Goal: Task Accomplishment & Management: Manage account settings

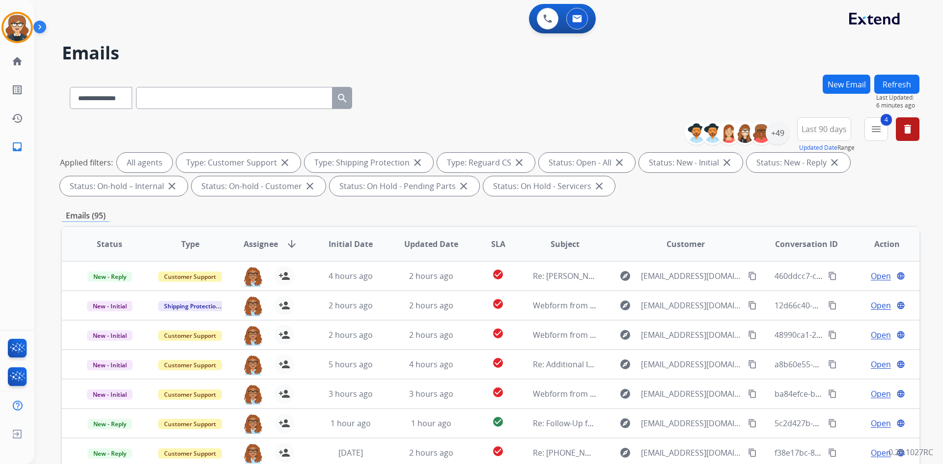
select select "**********"
click at [904, 128] on mat-icon "delete" at bounding box center [908, 129] width 12 height 12
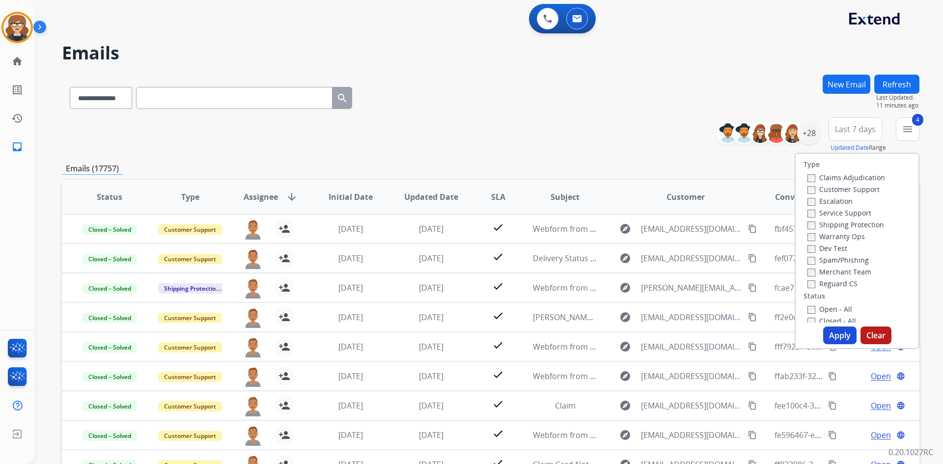
click at [832, 333] on button "Apply" at bounding box center [839, 336] width 33 height 18
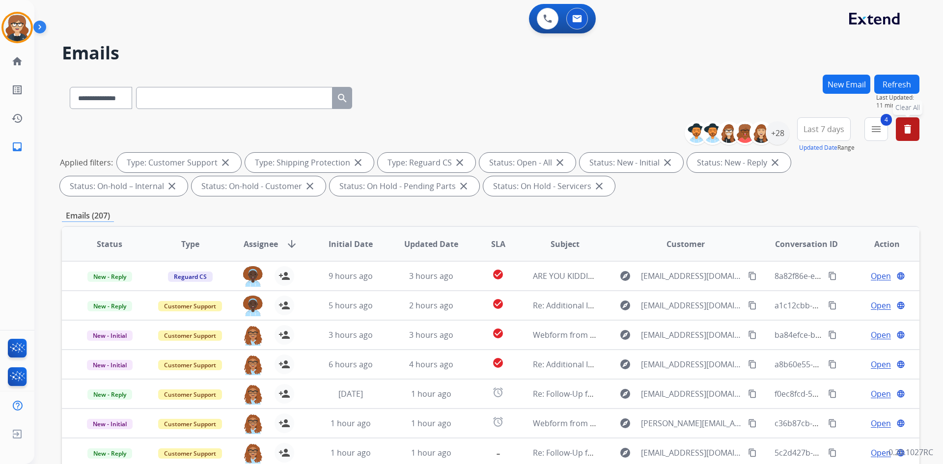
click at [818, 131] on span "Last 7 days" at bounding box center [823, 129] width 41 height 4
click at [818, 250] on div "Last 90 days" at bounding box center [821, 248] width 54 height 15
click at [715, 218] on div "Emails (244)" at bounding box center [490, 216] width 857 height 12
click at [777, 133] on div "+49" at bounding box center [778, 133] width 24 height 24
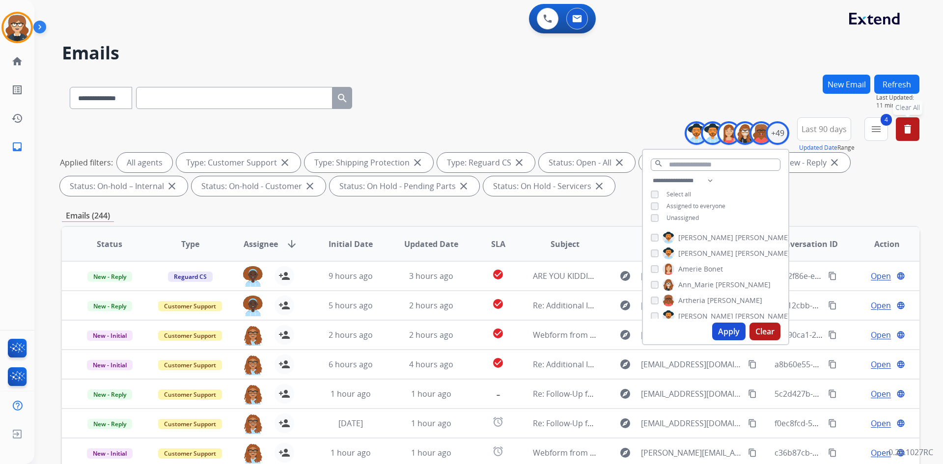
click at [731, 331] on button "Apply" at bounding box center [728, 332] width 33 height 18
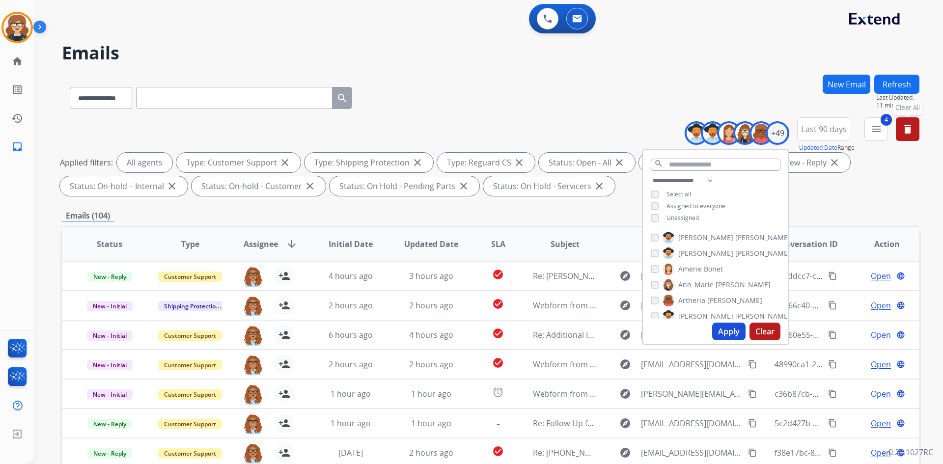
click at [728, 330] on button "Apply" at bounding box center [728, 332] width 33 height 18
click at [845, 194] on div "Applied filters: All agents Type: Customer Support close Type: Shipping Protect…" at bounding box center [488, 174] width 857 height 43
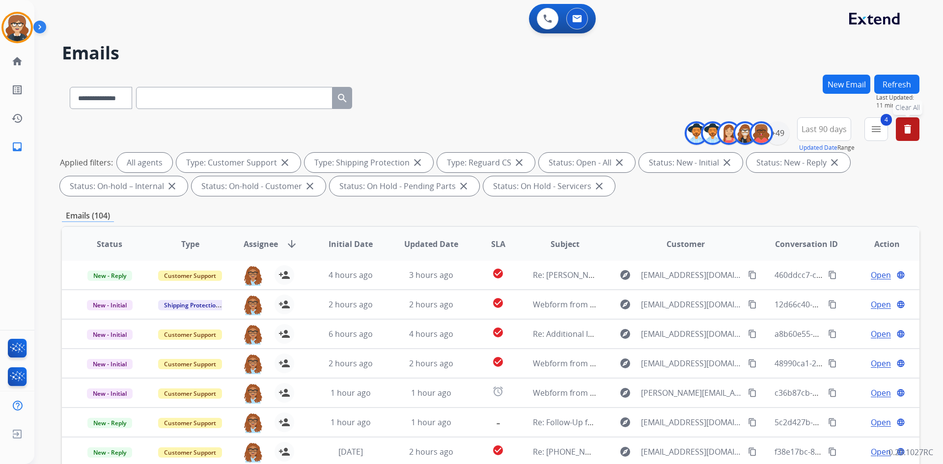
scroll to position [142, 0]
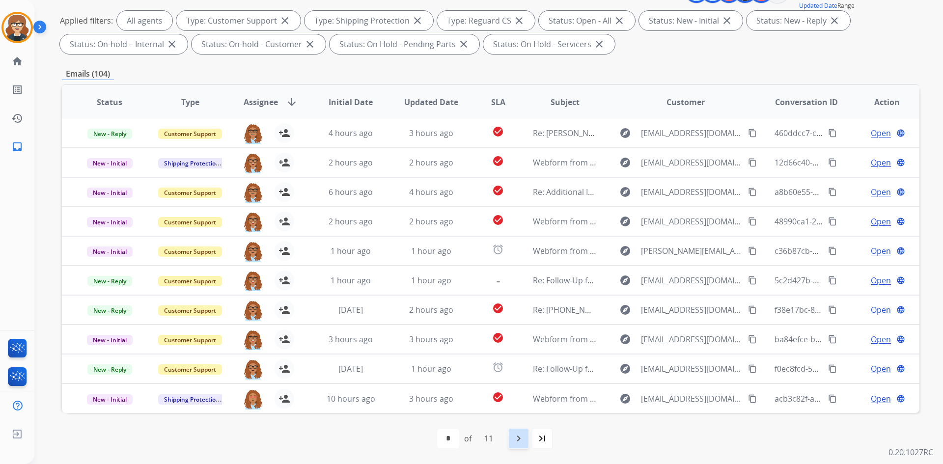
click at [518, 439] on mat-icon "navigate_next" at bounding box center [519, 439] width 12 height 12
select select "*"
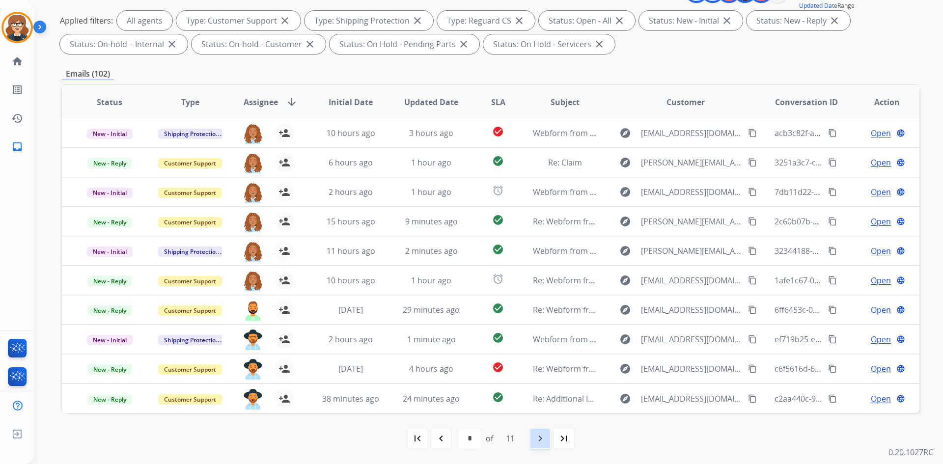
click at [543, 439] on mat-icon "navigate_next" at bounding box center [540, 439] width 12 height 12
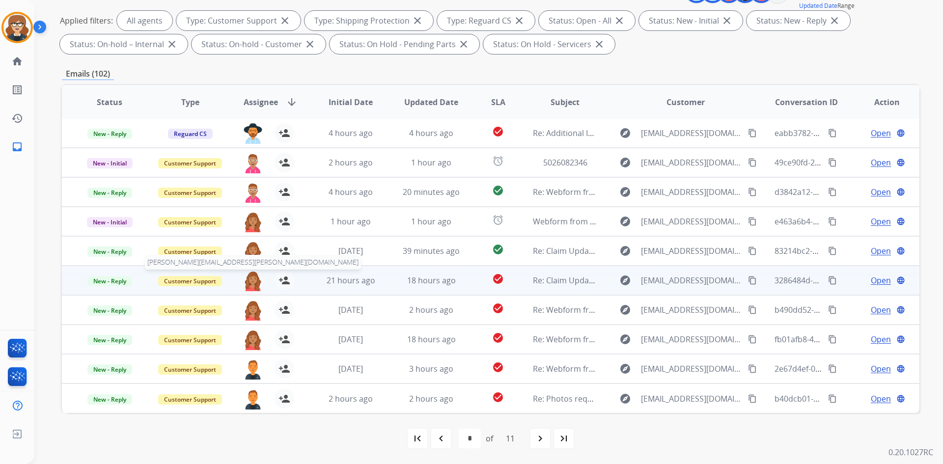
click at [247, 280] on img at bounding box center [253, 281] width 20 height 21
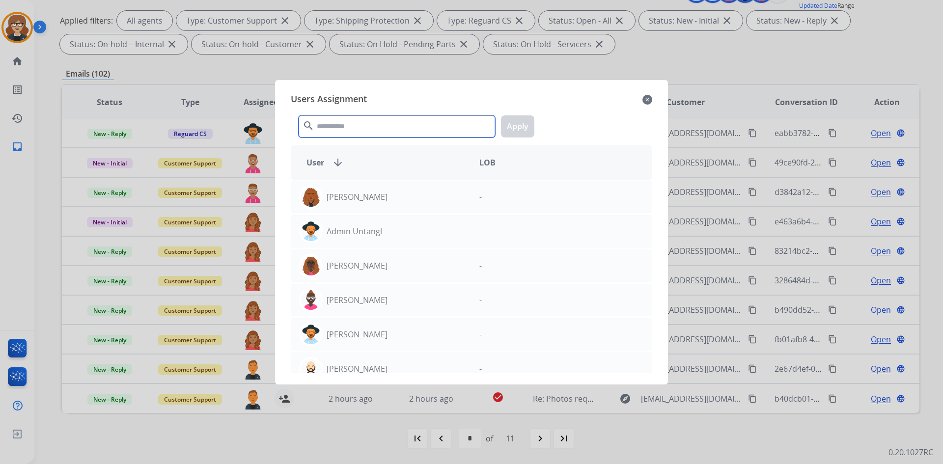
click at [344, 130] on input "text" at bounding box center [397, 126] width 196 height 22
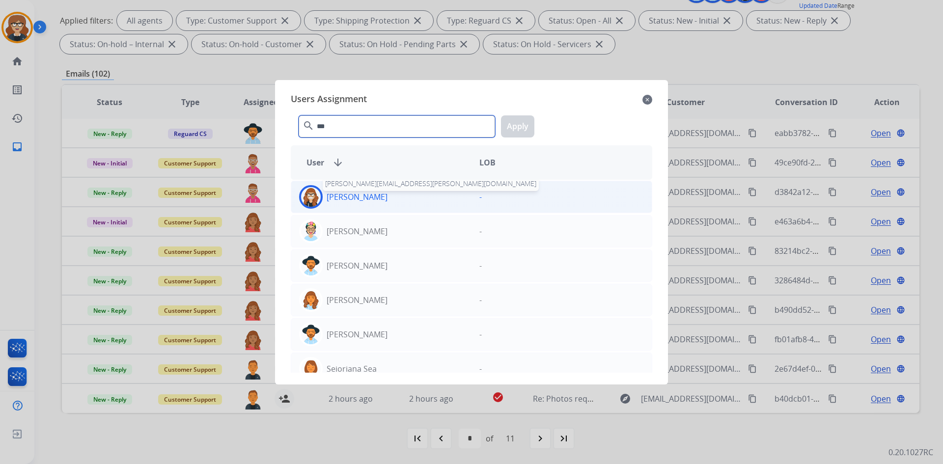
type input "***"
click at [386, 198] on p "[PERSON_NAME]" at bounding box center [357, 197] width 61 height 12
click at [514, 127] on button "Apply" at bounding box center [517, 126] width 33 height 22
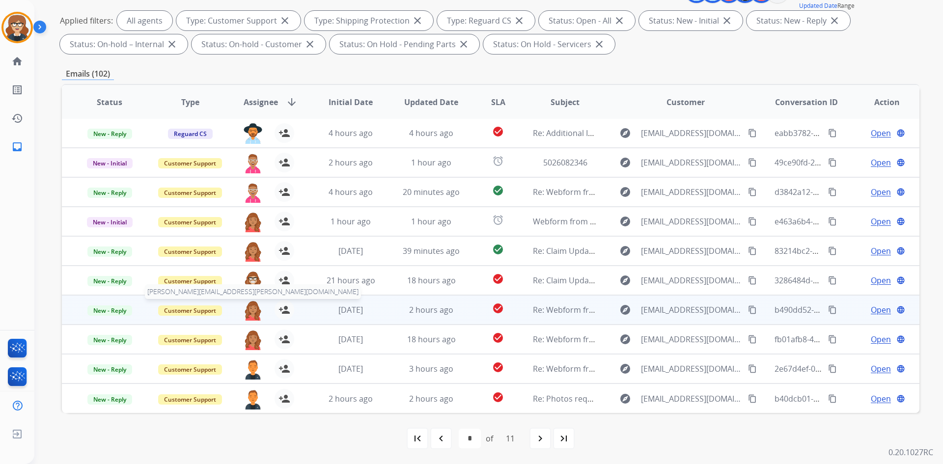
click at [250, 309] on img at bounding box center [253, 310] width 20 height 21
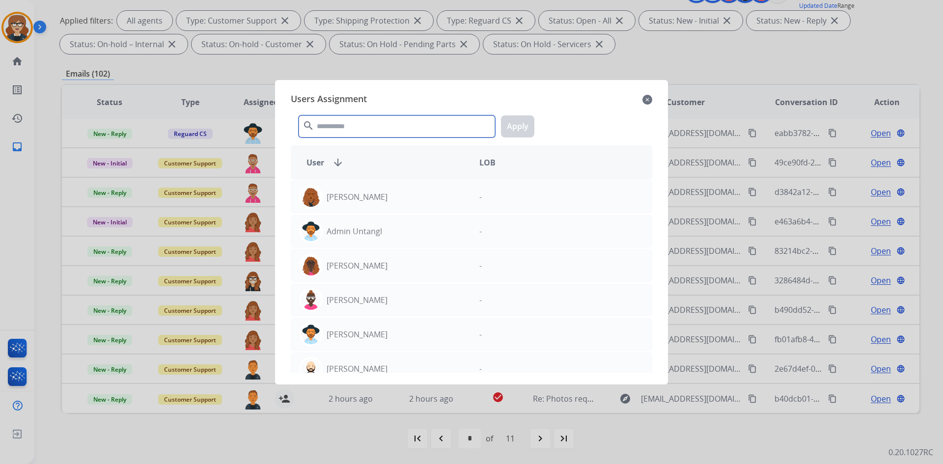
click at [374, 133] on input "text" at bounding box center [397, 126] width 196 height 22
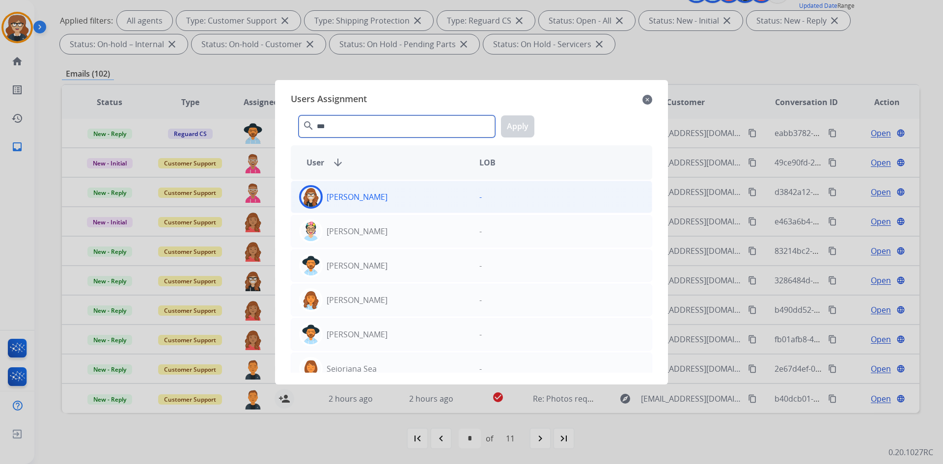
type input "***"
click at [361, 195] on p "[PERSON_NAME]" at bounding box center [357, 197] width 61 height 12
click at [529, 130] on button "Apply" at bounding box center [517, 126] width 33 height 22
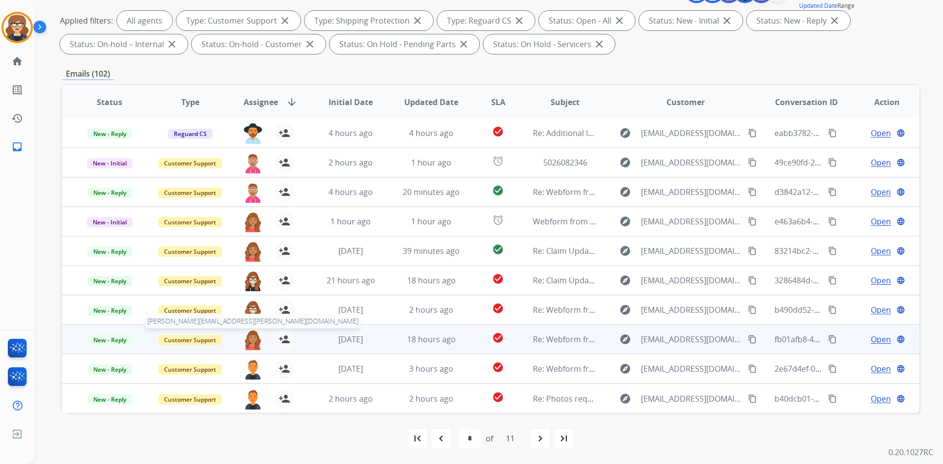
click at [256, 344] on img at bounding box center [253, 339] width 20 height 21
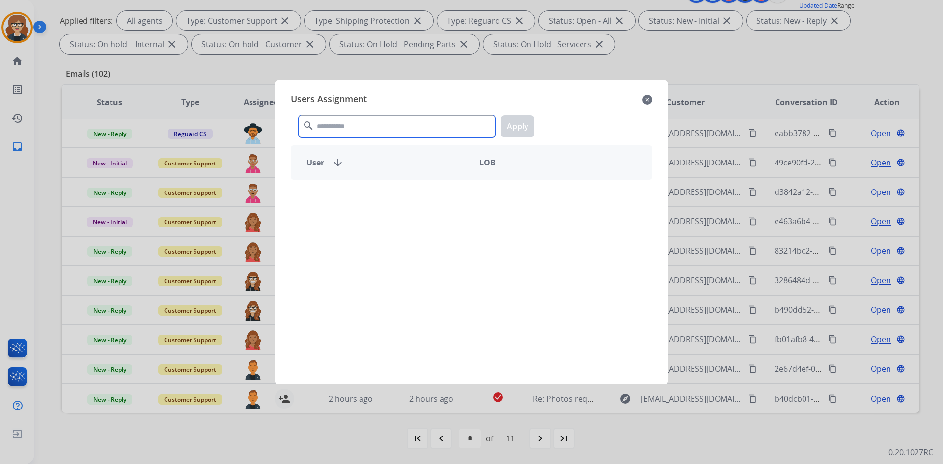
click at [393, 127] on input "text" at bounding box center [397, 126] width 196 height 22
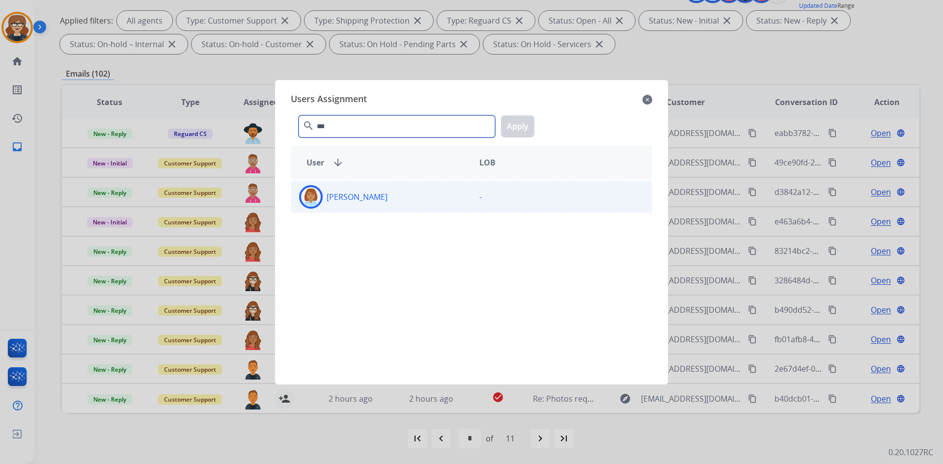
type input "***"
click at [366, 203] on div "[PERSON_NAME]" at bounding box center [381, 197] width 180 height 24
click at [512, 119] on button "Apply" at bounding box center [517, 126] width 33 height 22
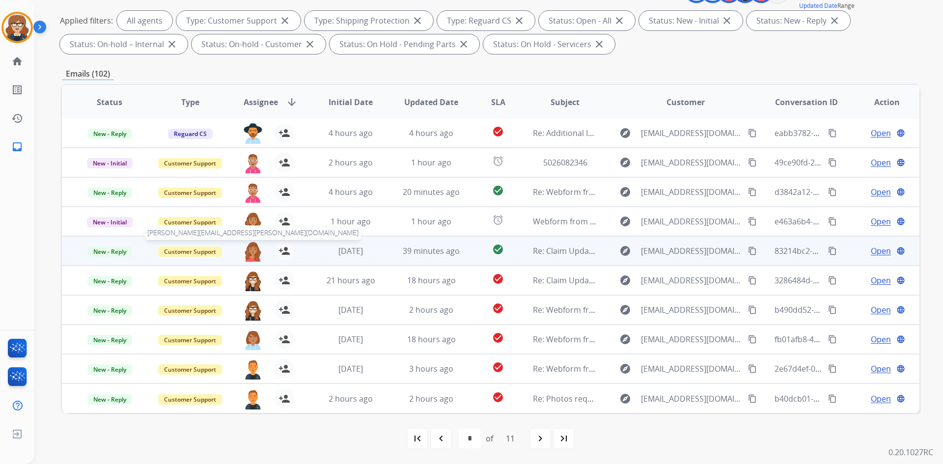
click at [252, 253] on img at bounding box center [253, 251] width 20 height 21
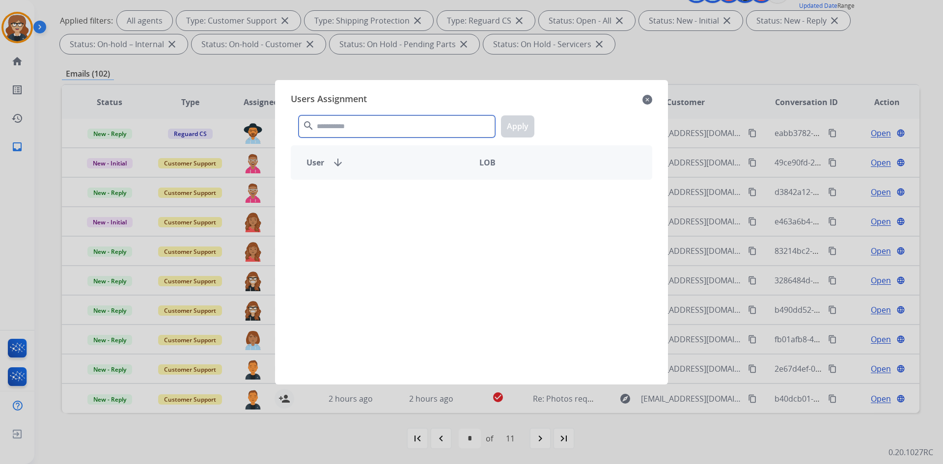
click at [379, 128] on input "text" at bounding box center [397, 126] width 196 height 22
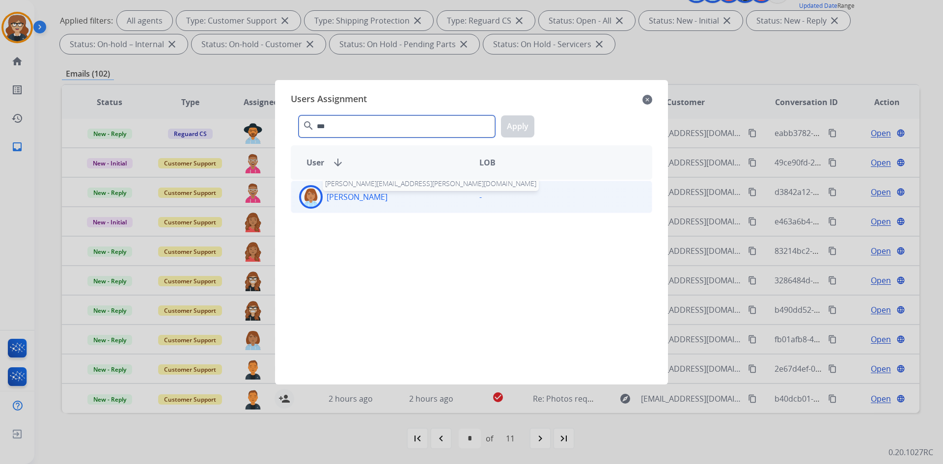
type input "***"
click at [375, 197] on p "[PERSON_NAME]" at bounding box center [357, 197] width 61 height 12
click at [517, 124] on button "Apply" at bounding box center [517, 126] width 33 height 22
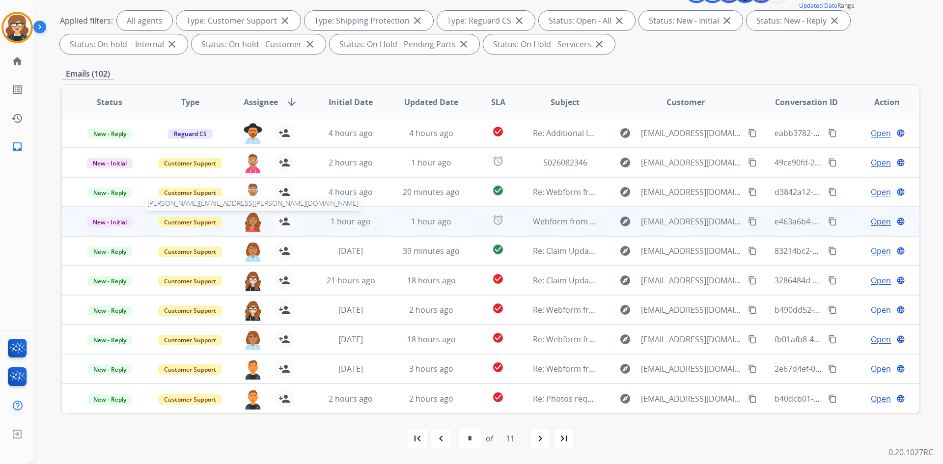
click at [251, 223] on img at bounding box center [253, 222] width 20 height 21
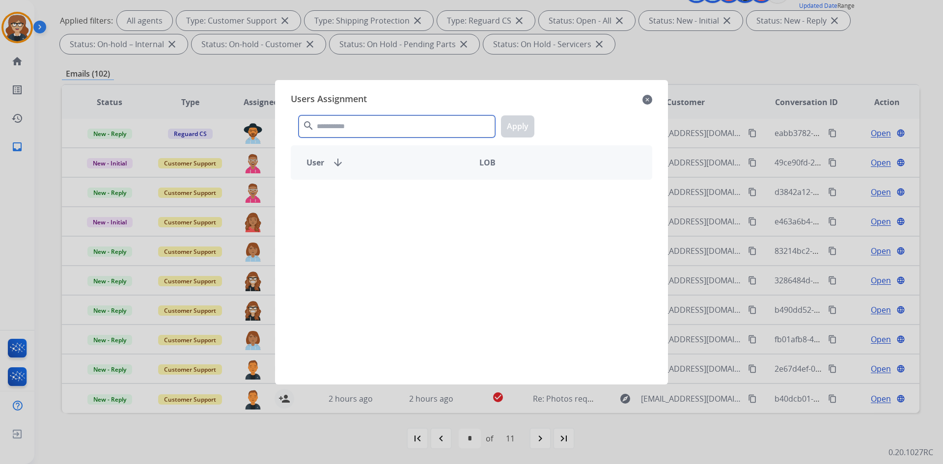
click at [329, 134] on input "text" at bounding box center [397, 126] width 196 height 22
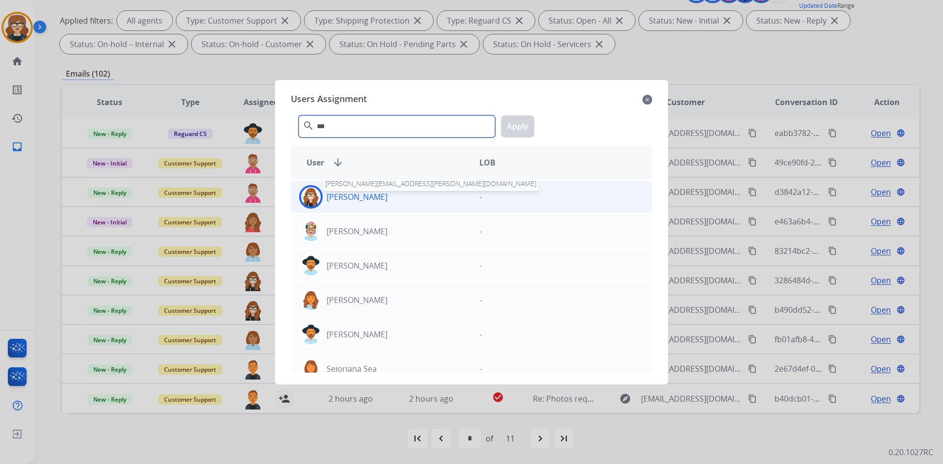
type input "***"
click at [376, 199] on p "[PERSON_NAME]" at bounding box center [357, 197] width 61 height 12
click at [523, 122] on button "Apply" at bounding box center [517, 126] width 33 height 22
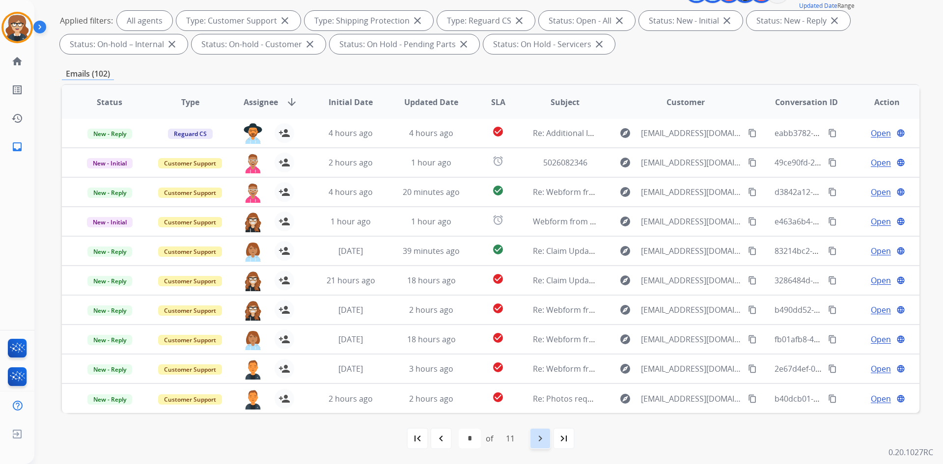
click at [539, 439] on mat-icon "navigate_next" at bounding box center [540, 439] width 12 height 12
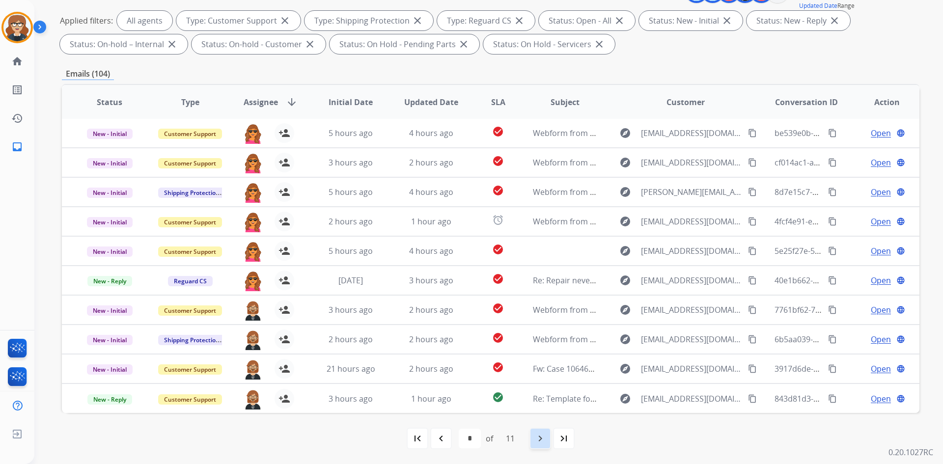
click at [541, 440] on mat-icon "navigate_next" at bounding box center [540, 439] width 12 height 12
select select "*"
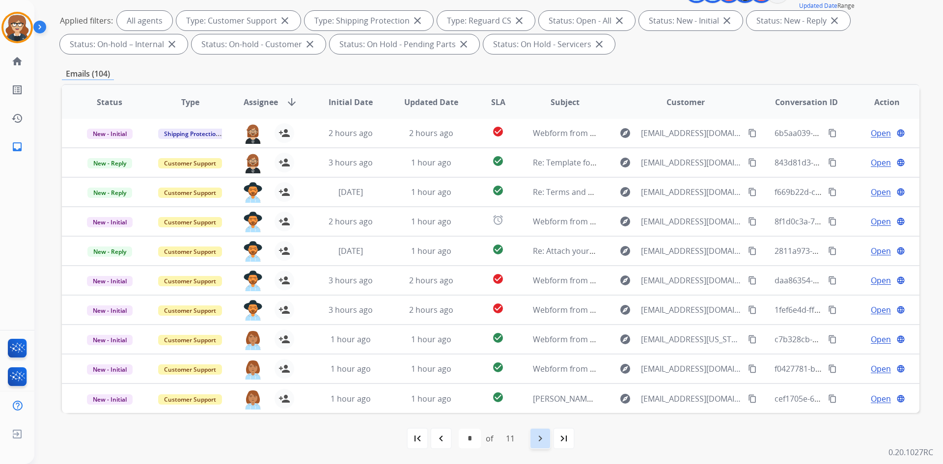
click at [546, 438] on mat-icon "navigate_next" at bounding box center [540, 439] width 12 height 12
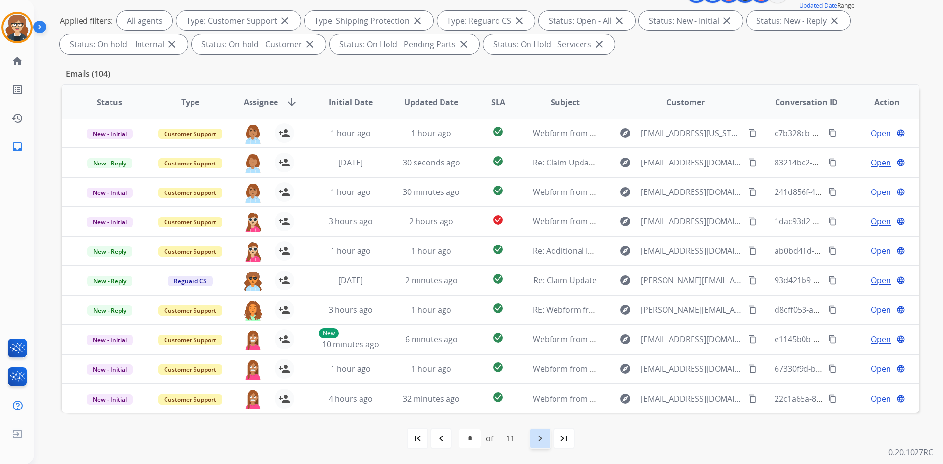
click at [544, 440] on mat-icon "navigate_next" at bounding box center [540, 439] width 12 height 12
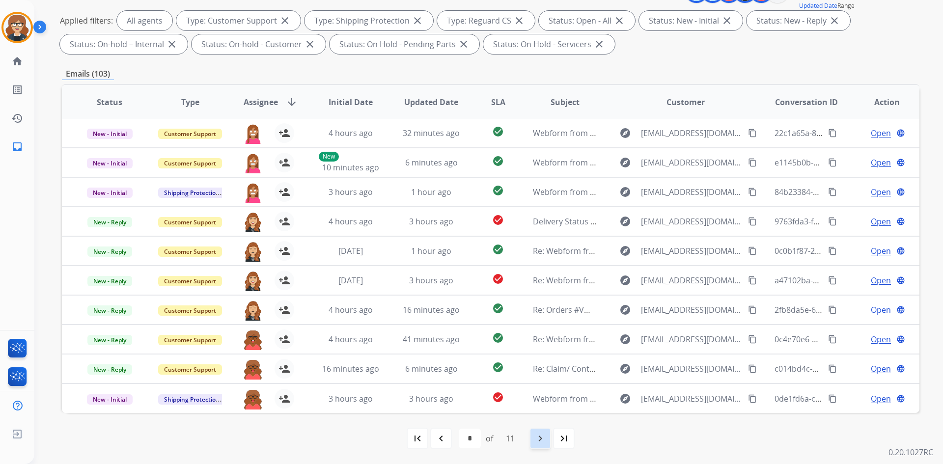
click at [547, 445] on div "navigate_next" at bounding box center [540, 439] width 22 height 22
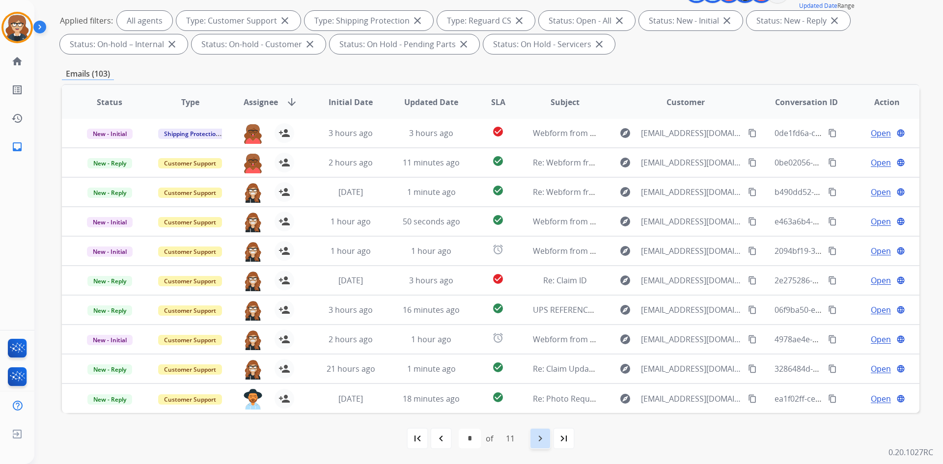
click at [539, 441] on mat-icon "navigate_next" at bounding box center [540, 439] width 12 height 12
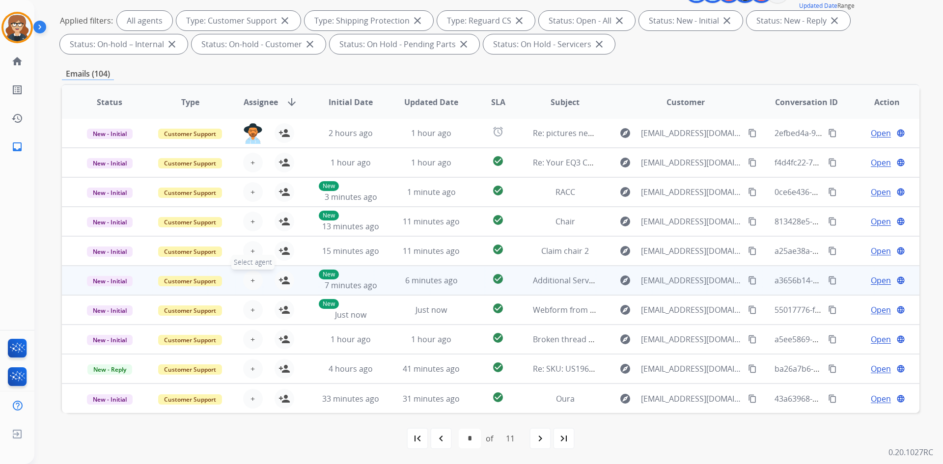
click at [250, 280] on span "+" at bounding box center [252, 280] width 4 height 12
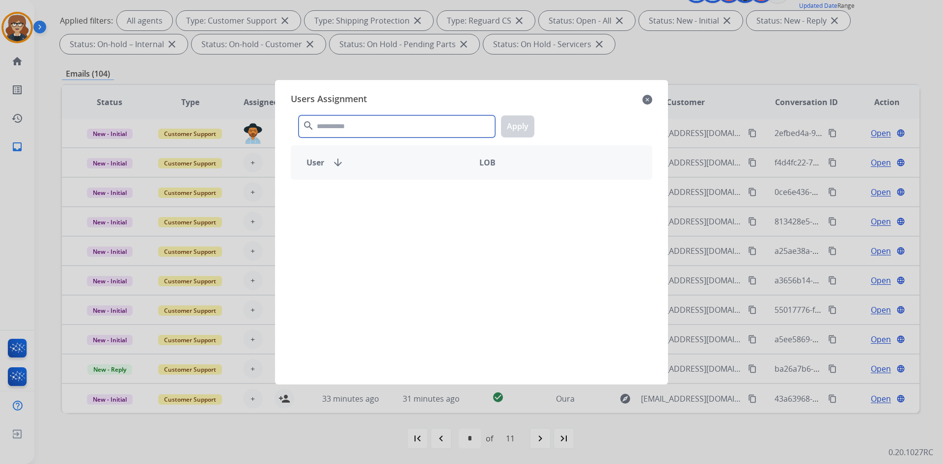
click at [322, 125] on input "text" at bounding box center [397, 126] width 196 height 22
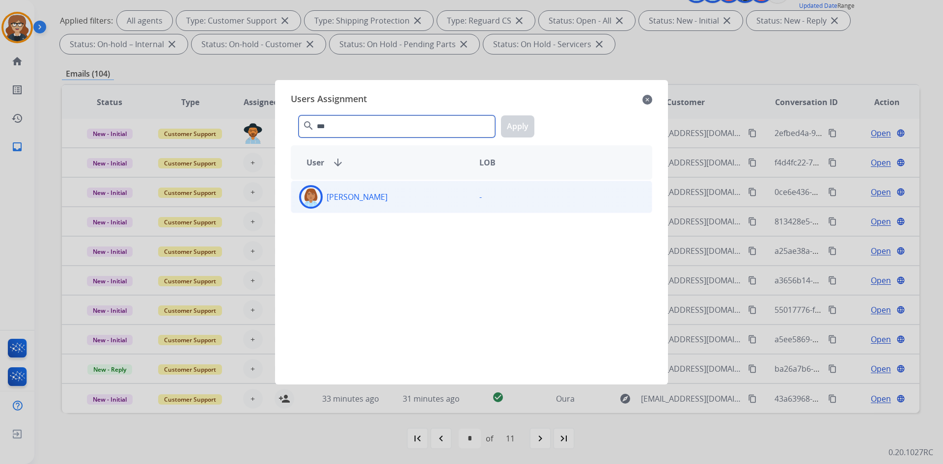
type input "***"
click at [347, 200] on p "[PERSON_NAME]" at bounding box center [357, 197] width 61 height 12
click at [513, 123] on button "Apply" at bounding box center [517, 126] width 33 height 22
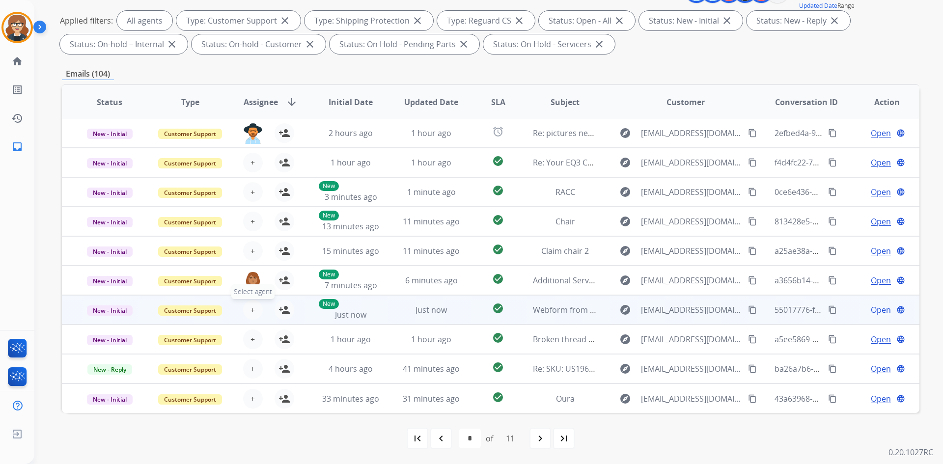
click at [256, 314] on button "+ Select agent" at bounding box center [253, 310] width 20 height 20
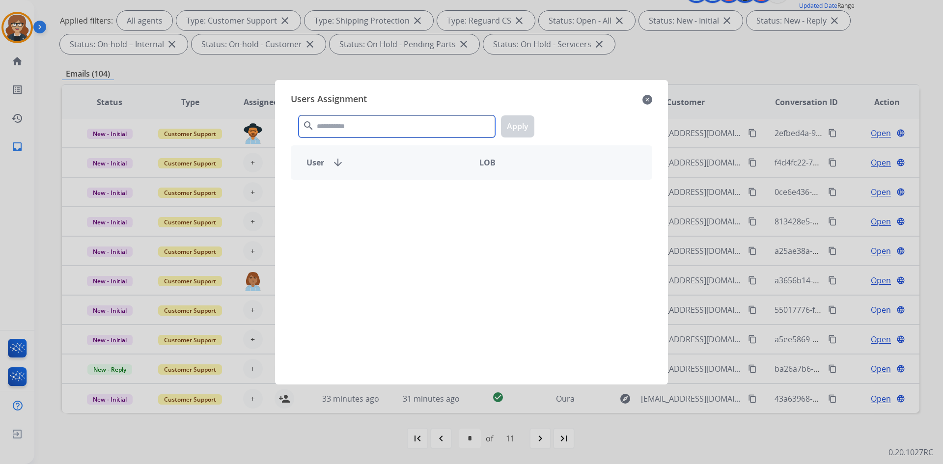
click at [332, 132] on input "text" at bounding box center [397, 126] width 196 height 22
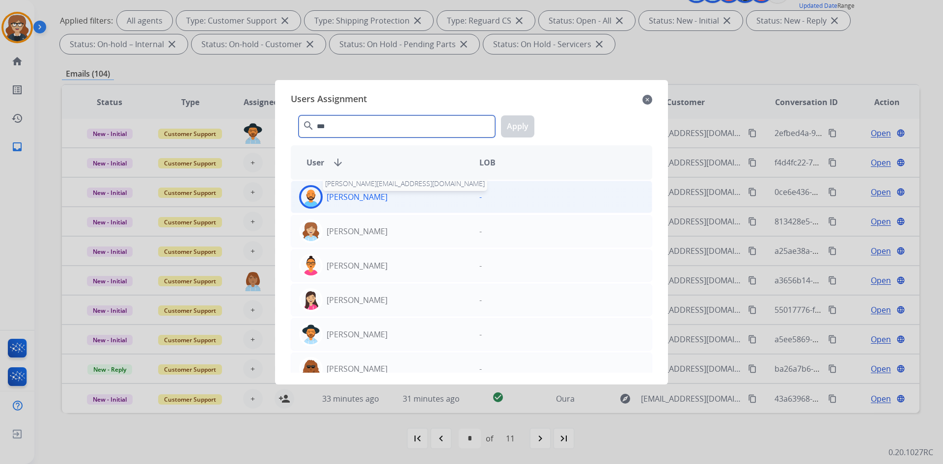
type input "***"
click at [343, 197] on p "[PERSON_NAME]" at bounding box center [357, 197] width 61 height 12
click at [522, 119] on button "Apply" at bounding box center [517, 126] width 33 height 22
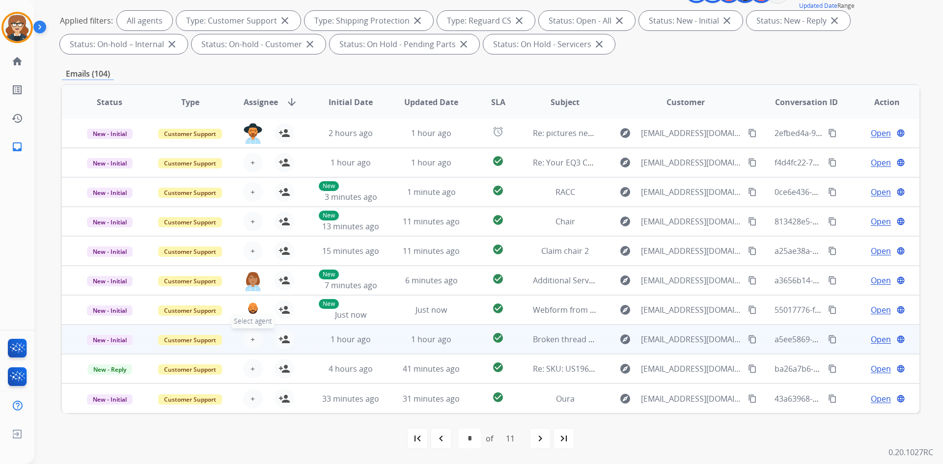
click at [252, 340] on span "+" at bounding box center [252, 339] width 4 height 12
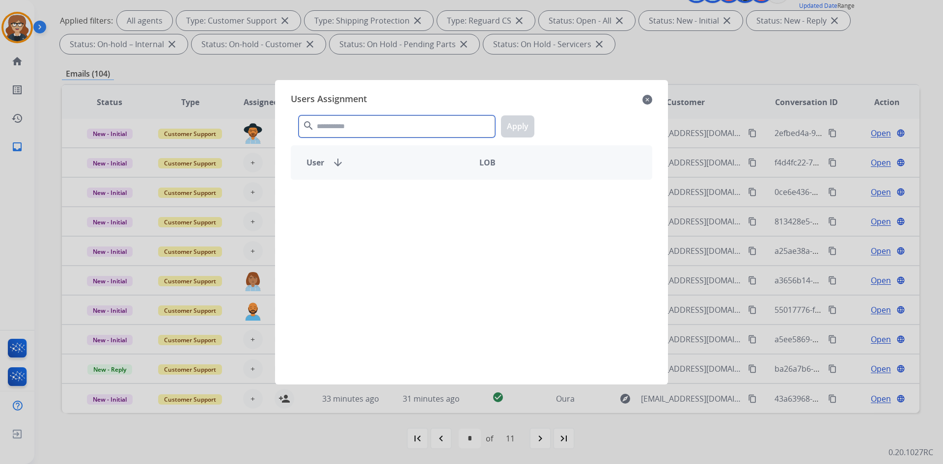
click at [362, 128] on input "text" at bounding box center [397, 126] width 196 height 22
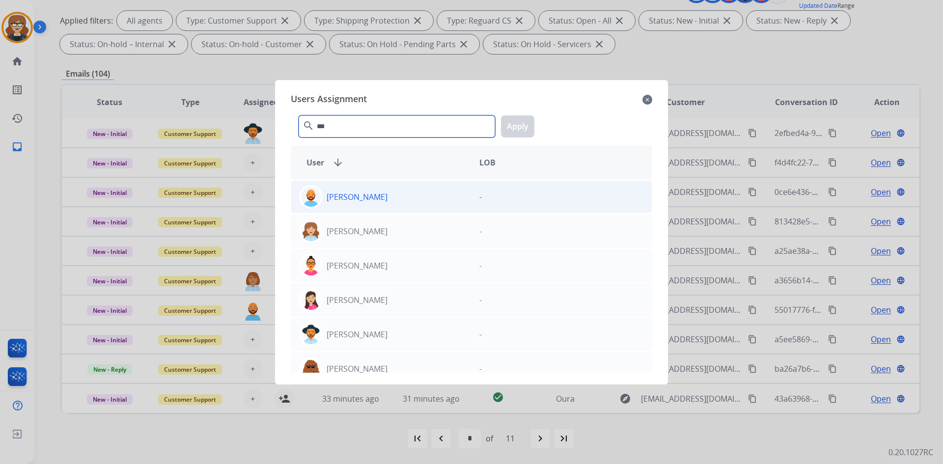
type input "***"
click at [365, 192] on p "[PERSON_NAME]" at bounding box center [357, 197] width 61 height 12
click at [518, 121] on button "Apply" at bounding box center [517, 126] width 33 height 22
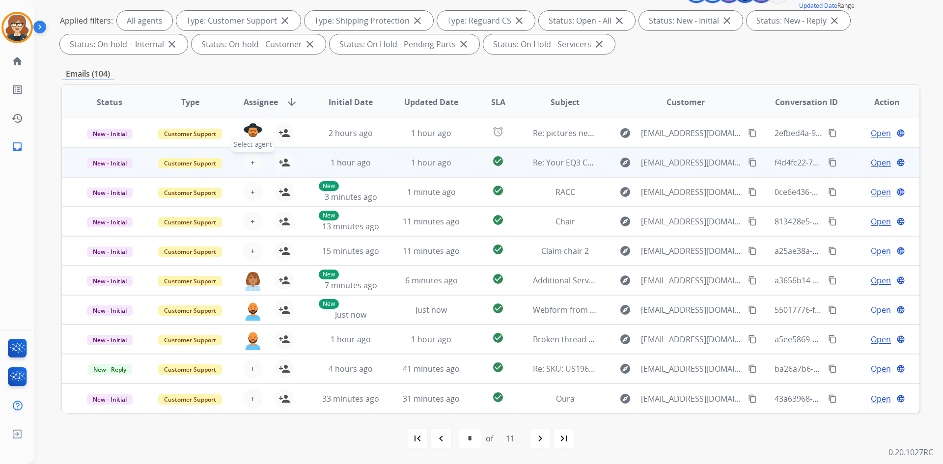
click at [253, 164] on button "+ Select agent" at bounding box center [253, 163] width 20 height 20
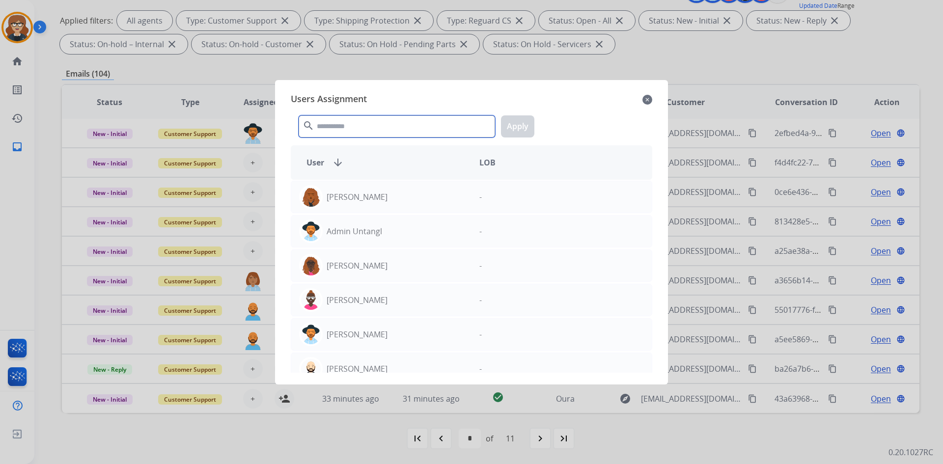
click at [343, 132] on input "text" at bounding box center [397, 126] width 196 height 22
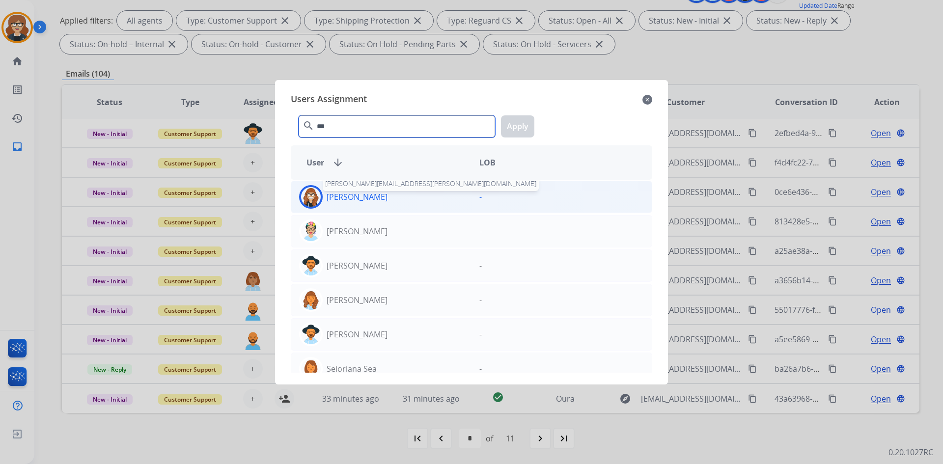
type input "***"
click at [352, 201] on p "[PERSON_NAME]" at bounding box center [357, 197] width 61 height 12
click at [523, 124] on button "Apply" at bounding box center [517, 126] width 33 height 22
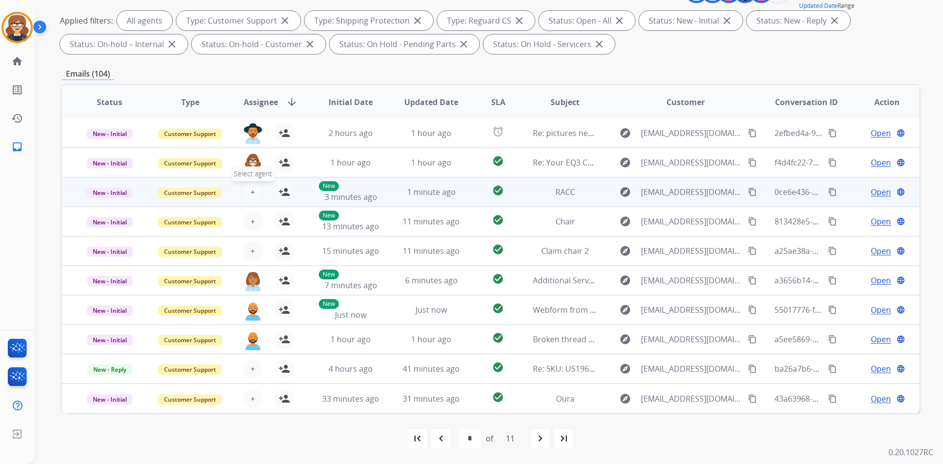
click at [248, 194] on button "+ Select agent" at bounding box center [253, 192] width 20 height 20
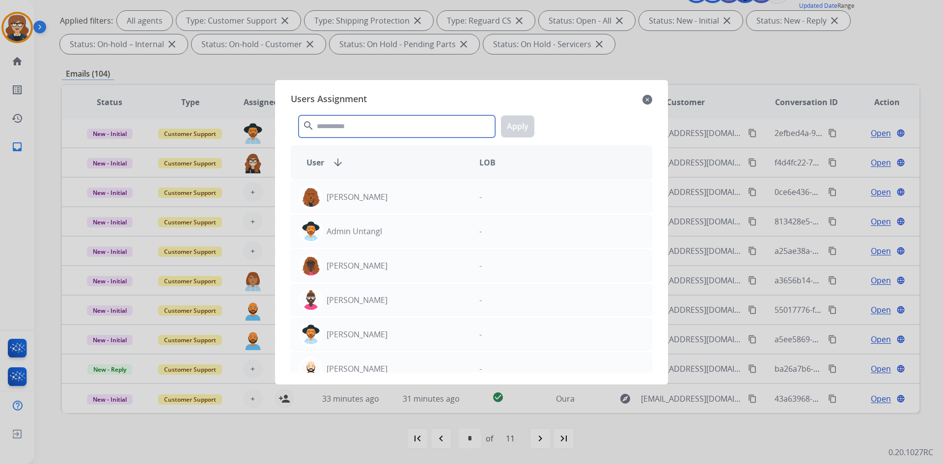
click at [380, 129] on input "text" at bounding box center [397, 126] width 196 height 22
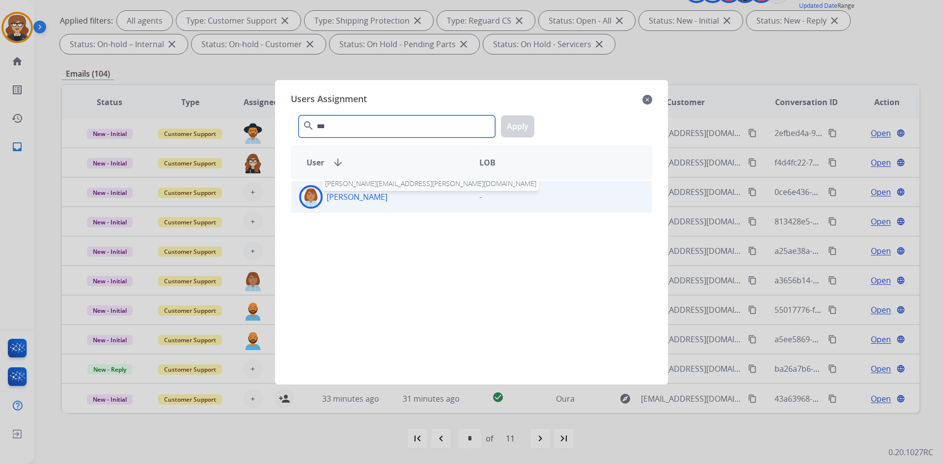
type input "***"
click at [376, 198] on p "[PERSON_NAME]" at bounding box center [357, 197] width 61 height 12
click at [518, 121] on button "Apply" at bounding box center [517, 126] width 33 height 22
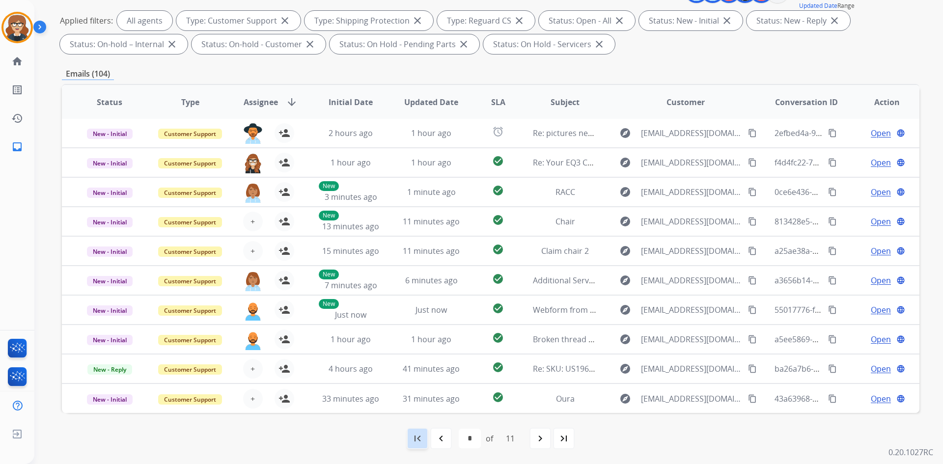
click at [413, 438] on mat-icon "first_page" at bounding box center [417, 439] width 12 height 12
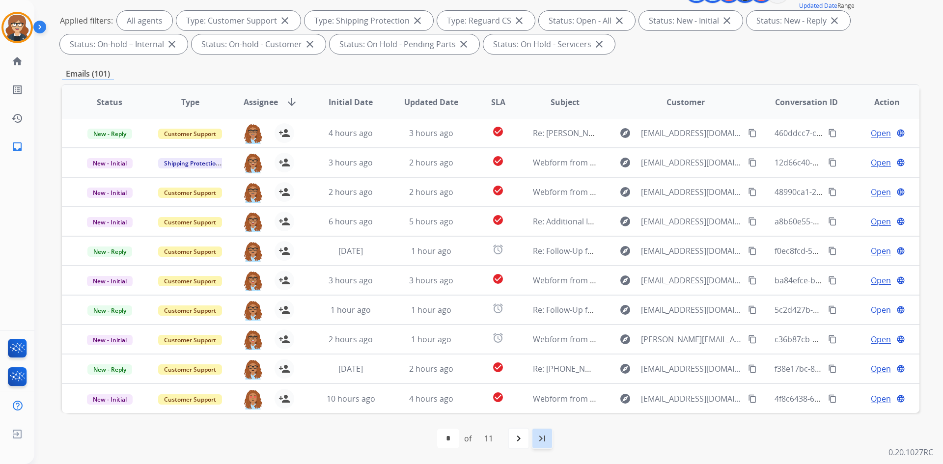
click at [545, 434] on mat-icon "last_page" at bounding box center [542, 439] width 12 height 12
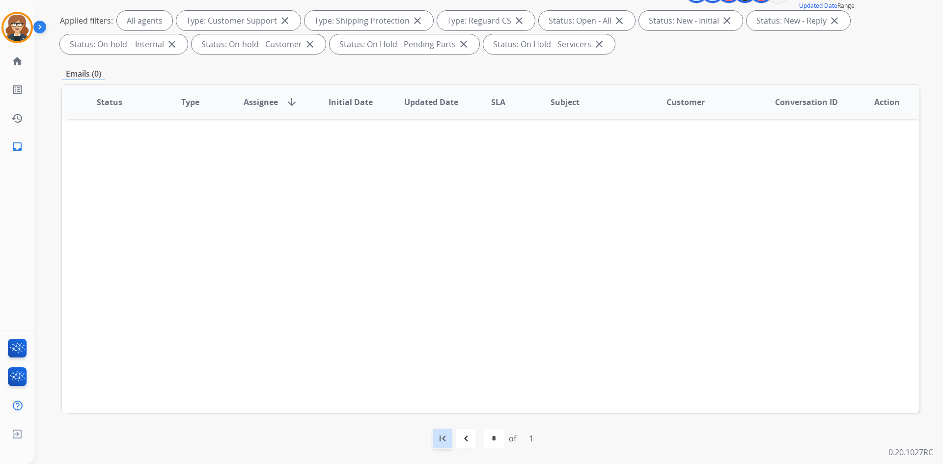
click at [447, 433] on mat-icon "first_page" at bounding box center [443, 439] width 12 height 12
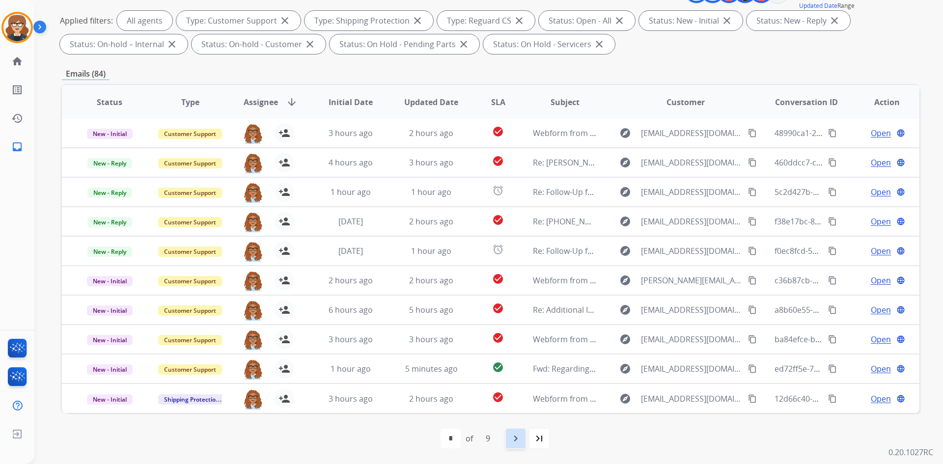
click at [517, 435] on mat-icon "navigate_next" at bounding box center [516, 439] width 12 height 12
select select "*"
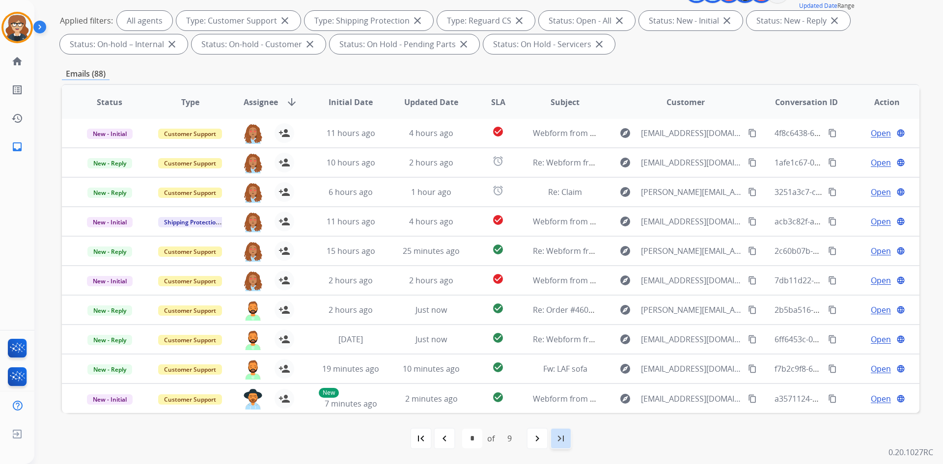
click at [559, 439] on mat-icon "last_page" at bounding box center [561, 439] width 12 height 12
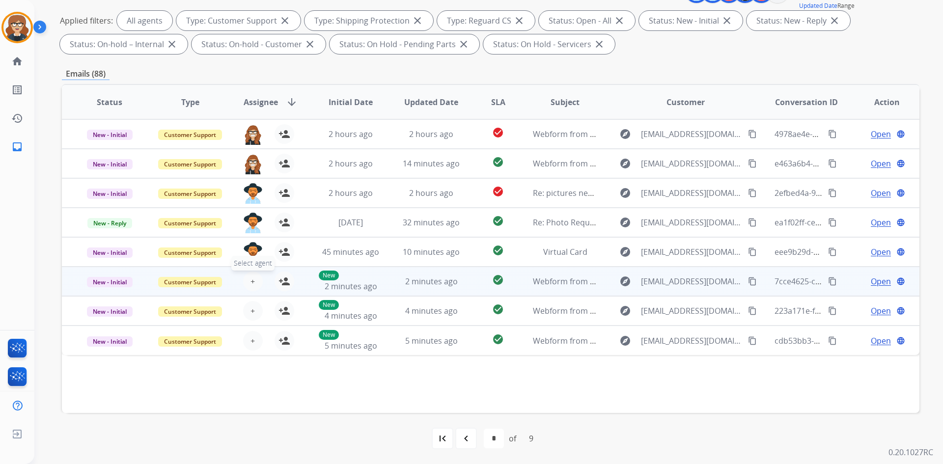
click at [255, 276] on button "+ Select agent" at bounding box center [253, 282] width 20 height 20
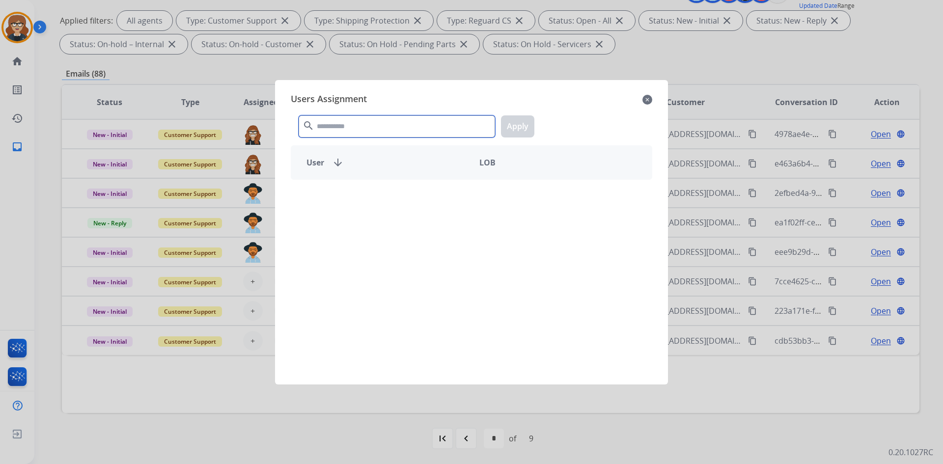
click at [357, 123] on input "text" at bounding box center [397, 126] width 196 height 22
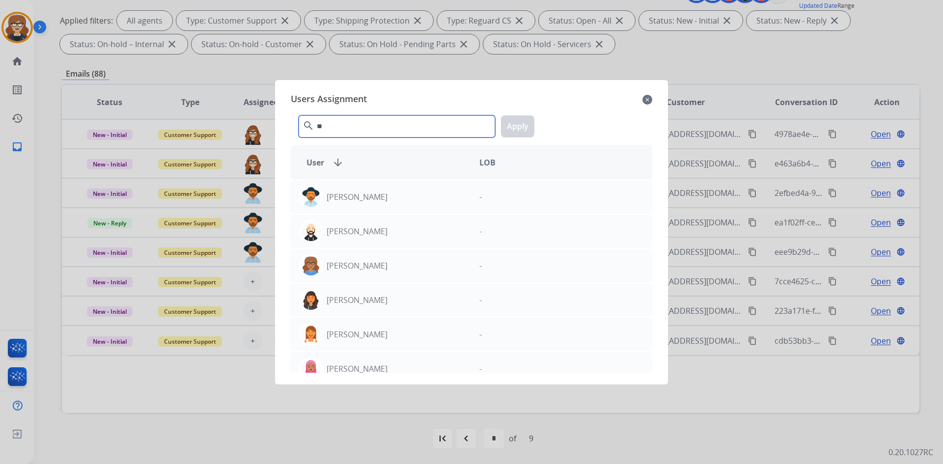
type input "*"
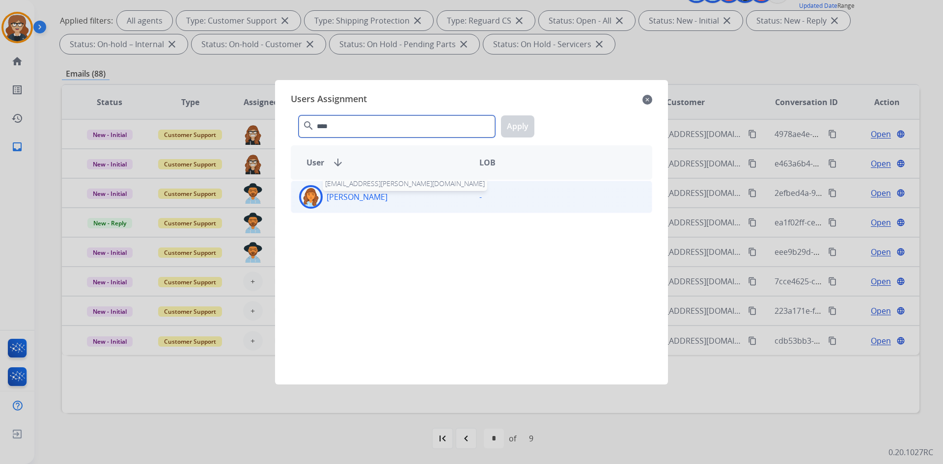
type input "****"
click at [354, 201] on p "[PERSON_NAME]" at bounding box center [357, 197] width 61 height 12
click at [516, 122] on button "Apply" at bounding box center [517, 126] width 33 height 22
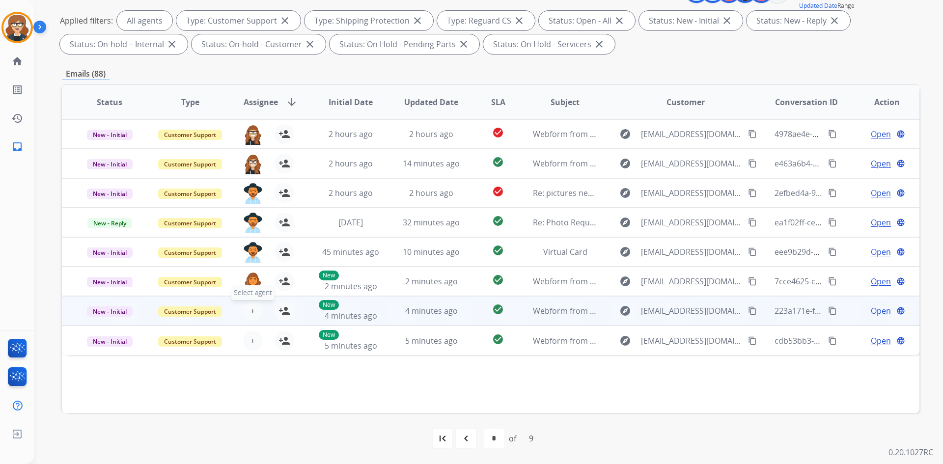
click at [252, 309] on span "+" at bounding box center [252, 311] width 4 height 12
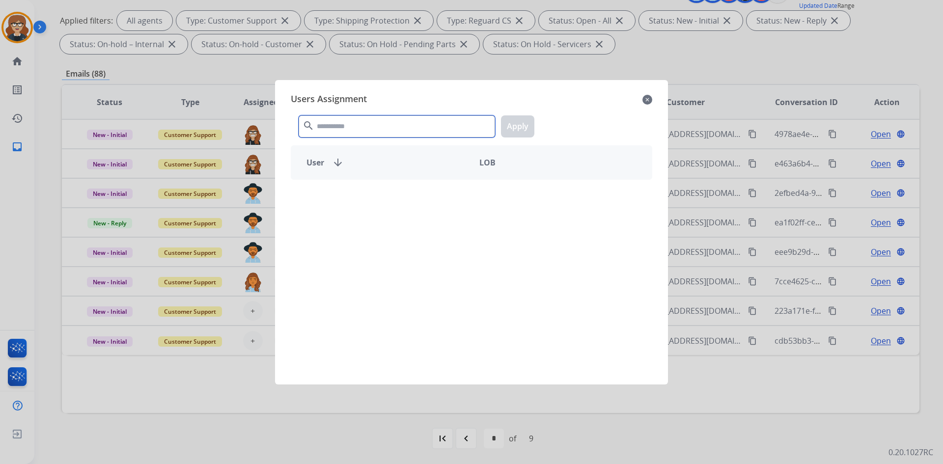
click at [360, 127] on input "text" at bounding box center [397, 126] width 196 height 22
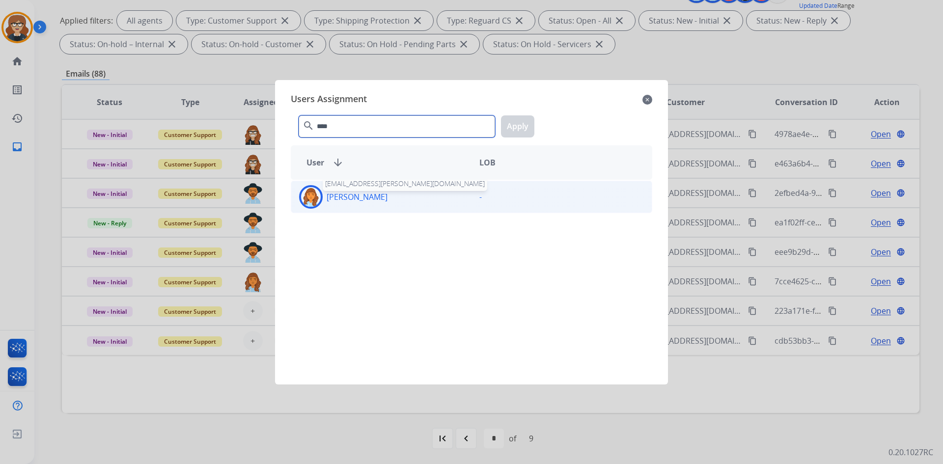
type input "****"
click at [359, 193] on p "[PERSON_NAME]" at bounding box center [357, 197] width 61 height 12
click at [506, 125] on button "Apply" at bounding box center [517, 126] width 33 height 22
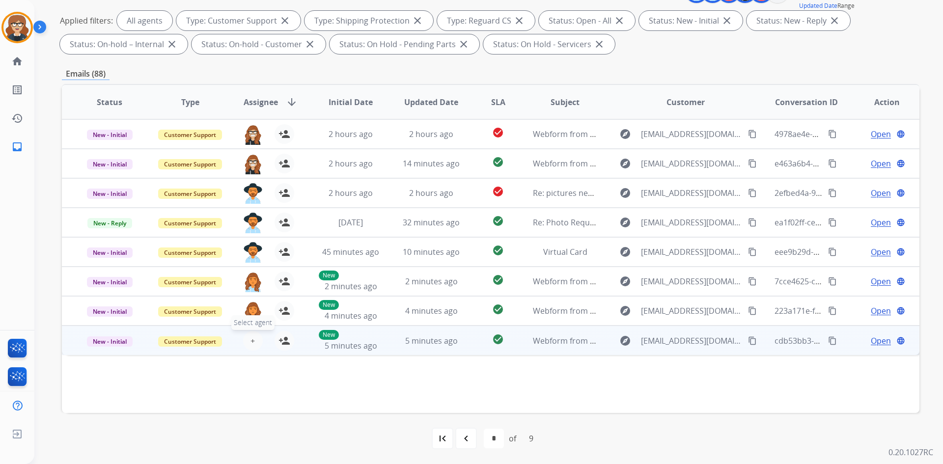
click at [251, 345] on span "+" at bounding box center [252, 341] width 4 height 12
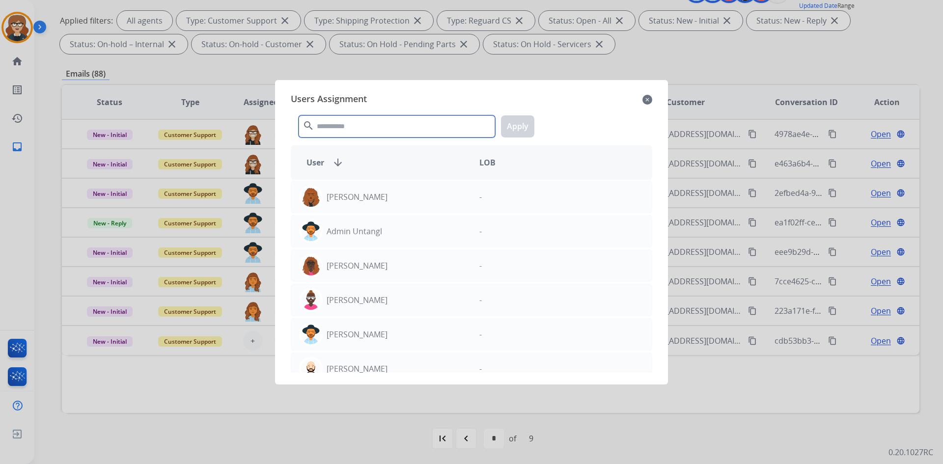
click at [354, 120] on input "text" at bounding box center [397, 126] width 196 height 22
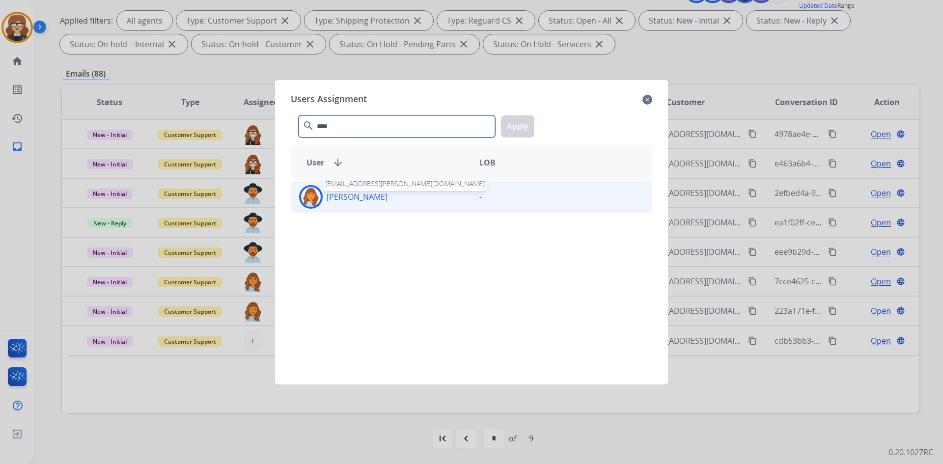
type input "****"
click at [369, 196] on p "[PERSON_NAME]" at bounding box center [357, 197] width 61 height 12
click at [521, 120] on button "Apply" at bounding box center [517, 126] width 33 height 22
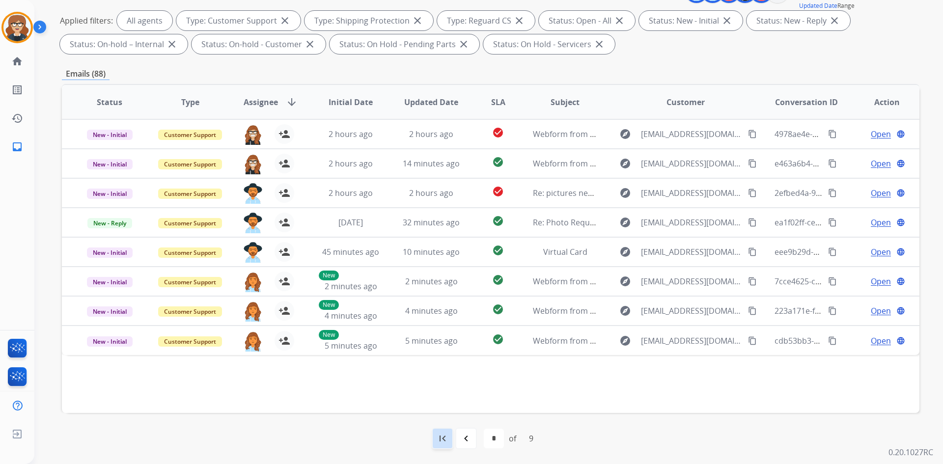
click at [441, 441] on mat-icon "first_page" at bounding box center [443, 439] width 12 height 12
select select "*"
